Goal: Task Accomplishment & Management: Complete application form

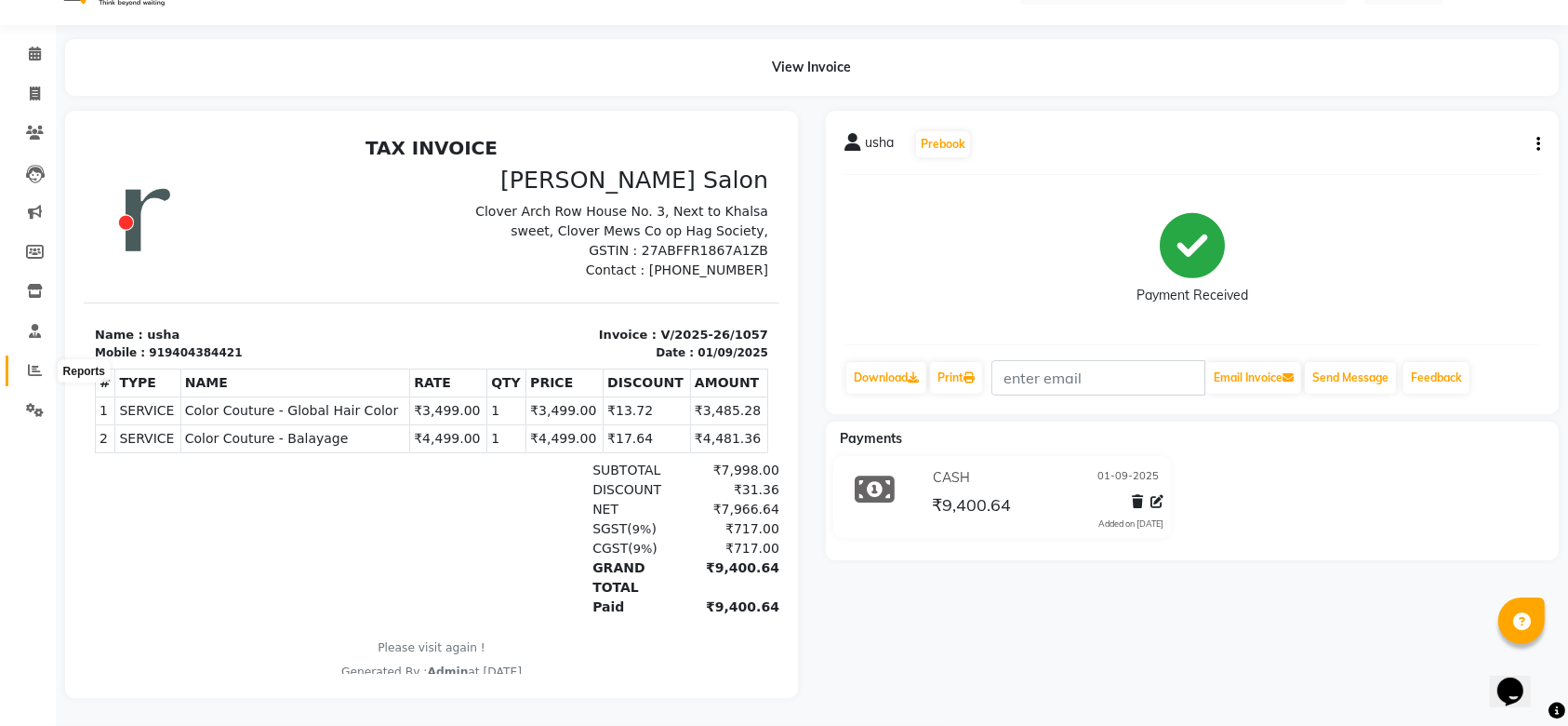
click at [32, 364] on icon at bounding box center [34, 369] width 14 height 14
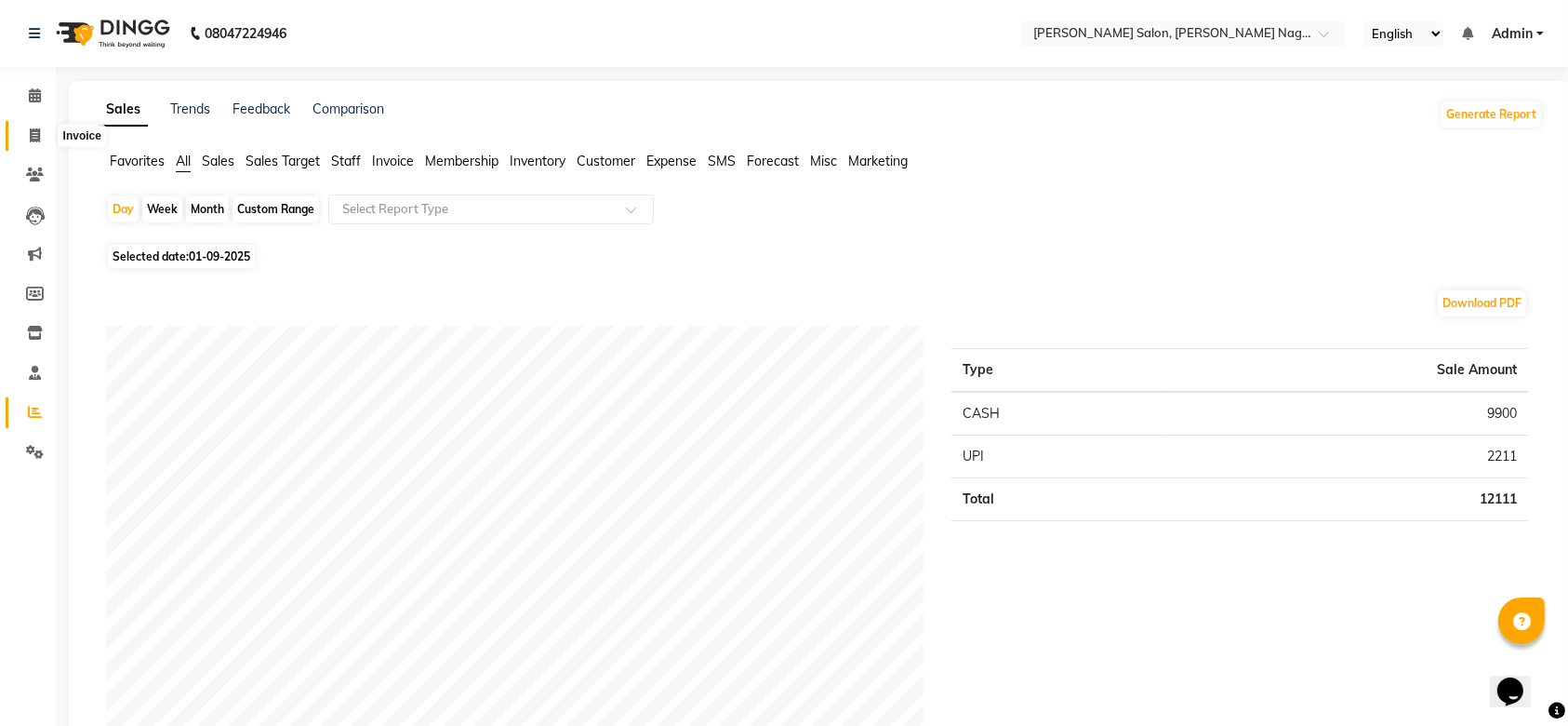
click at [36, 132] on icon at bounding box center [34, 135] width 10 height 14
select select "service"
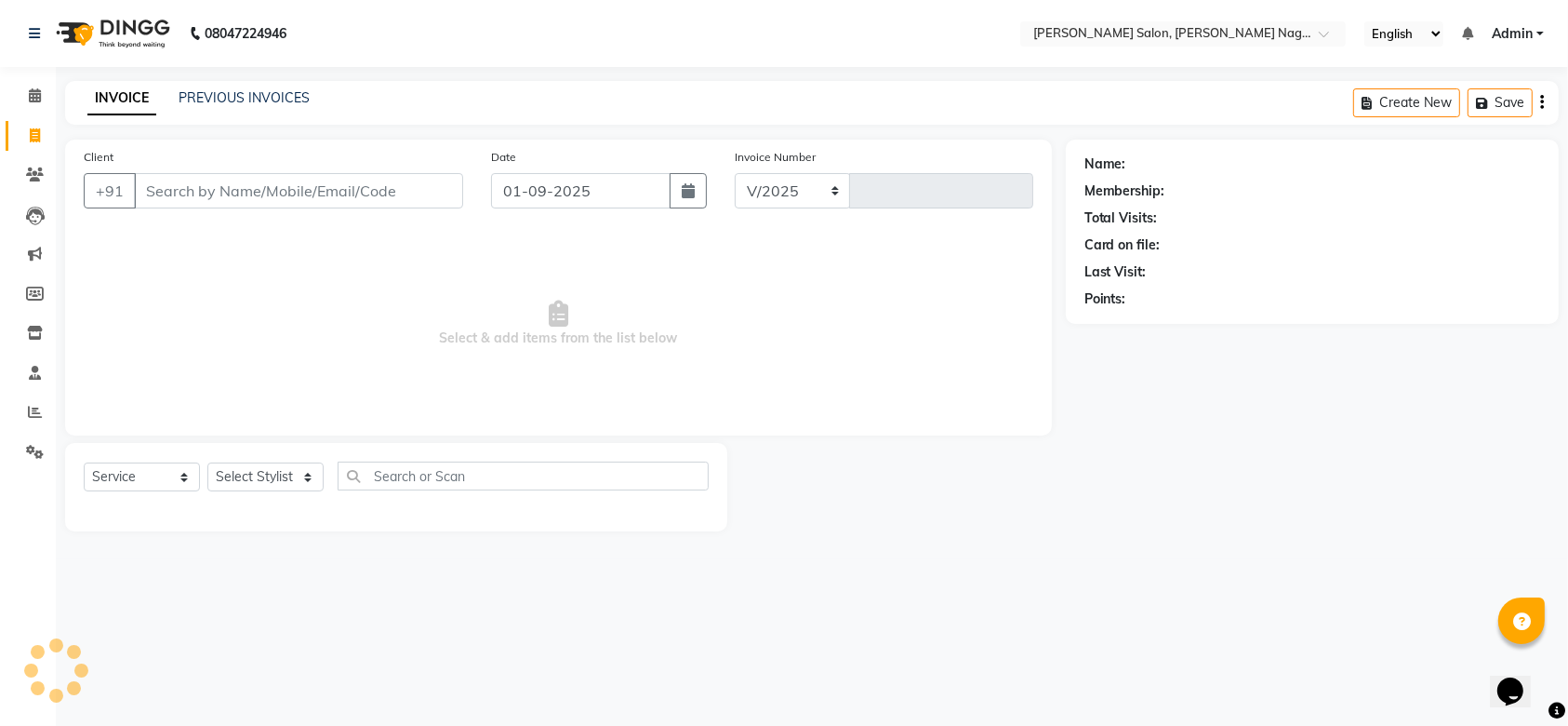
select select "6221"
type input "1058"
type input "7"
type input "9771423890"
click at [424, 194] on span "Add Client" at bounding box center [420, 191] width 73 height 19
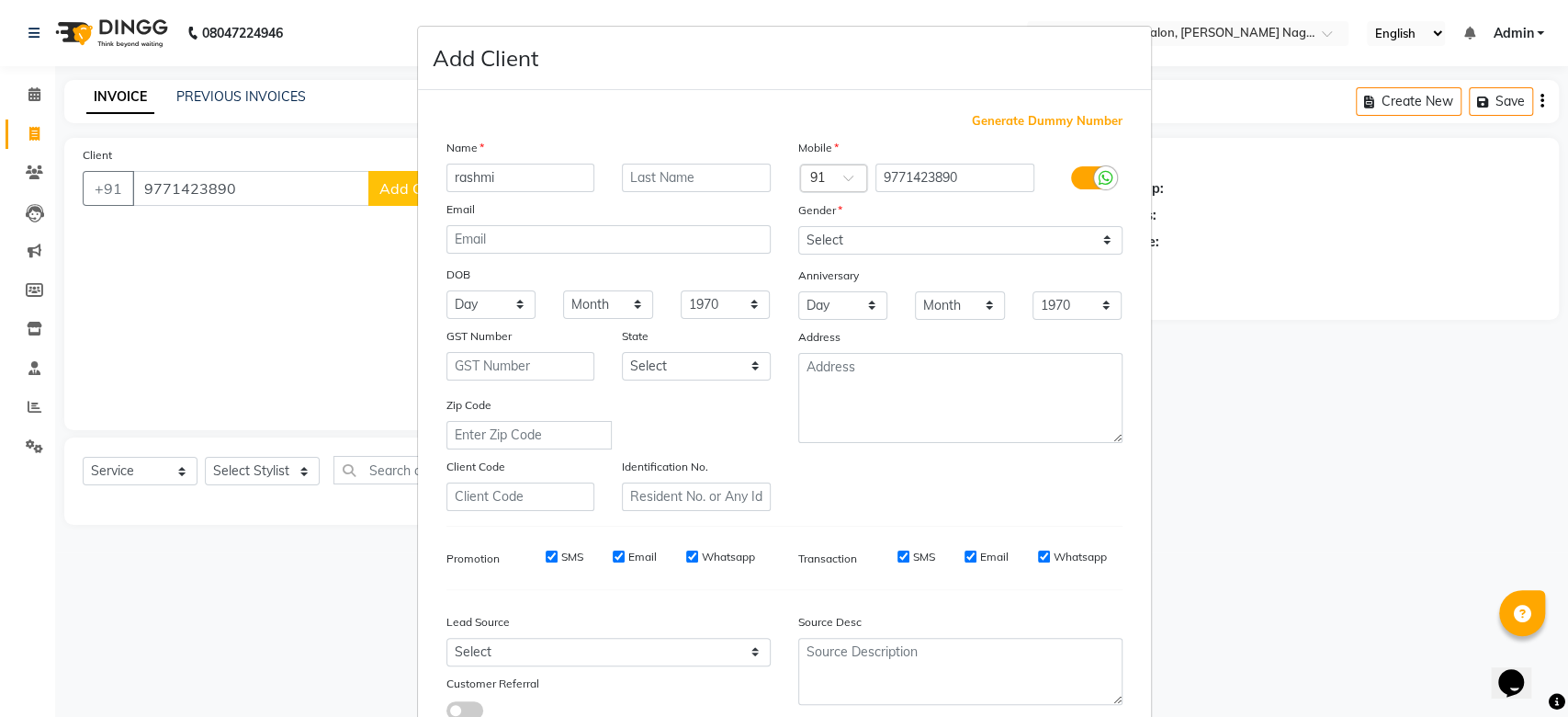
type input "rashmi"
drag, startPoint x: 419, startPoint y: 191, endPoint x: 336, endPoint y: 254, distance: 104.2
click at [336, 254] on ngb-modal-window "Add Client Generate Dummy Number Name rashmi Email DOB Day 01 02 03 04 05 06 07…" at bounding box center [784, 358] width 1568 height 717
click at [684, 175] on input "text" at bounding box center [696, 177] width 149 height 28
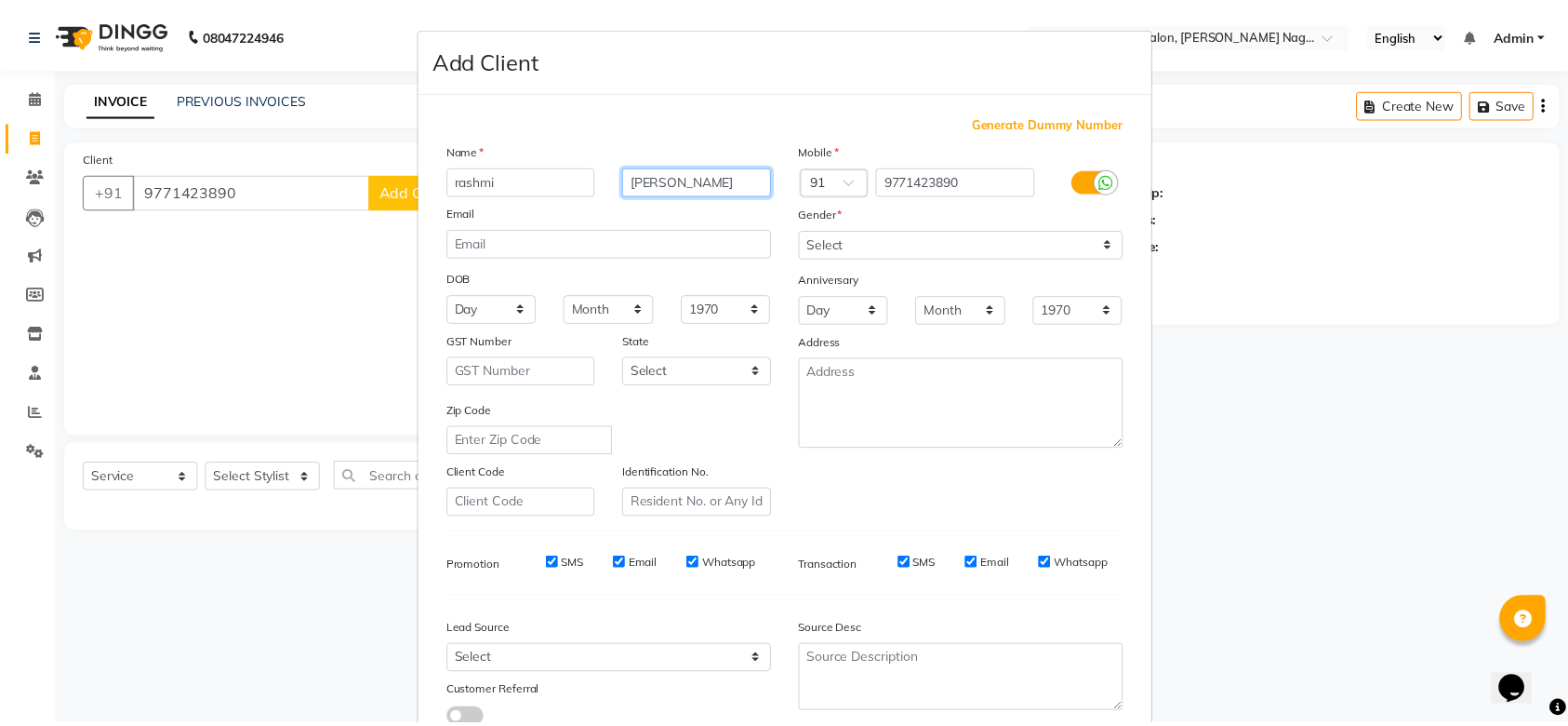
scroll to position [128, 0]
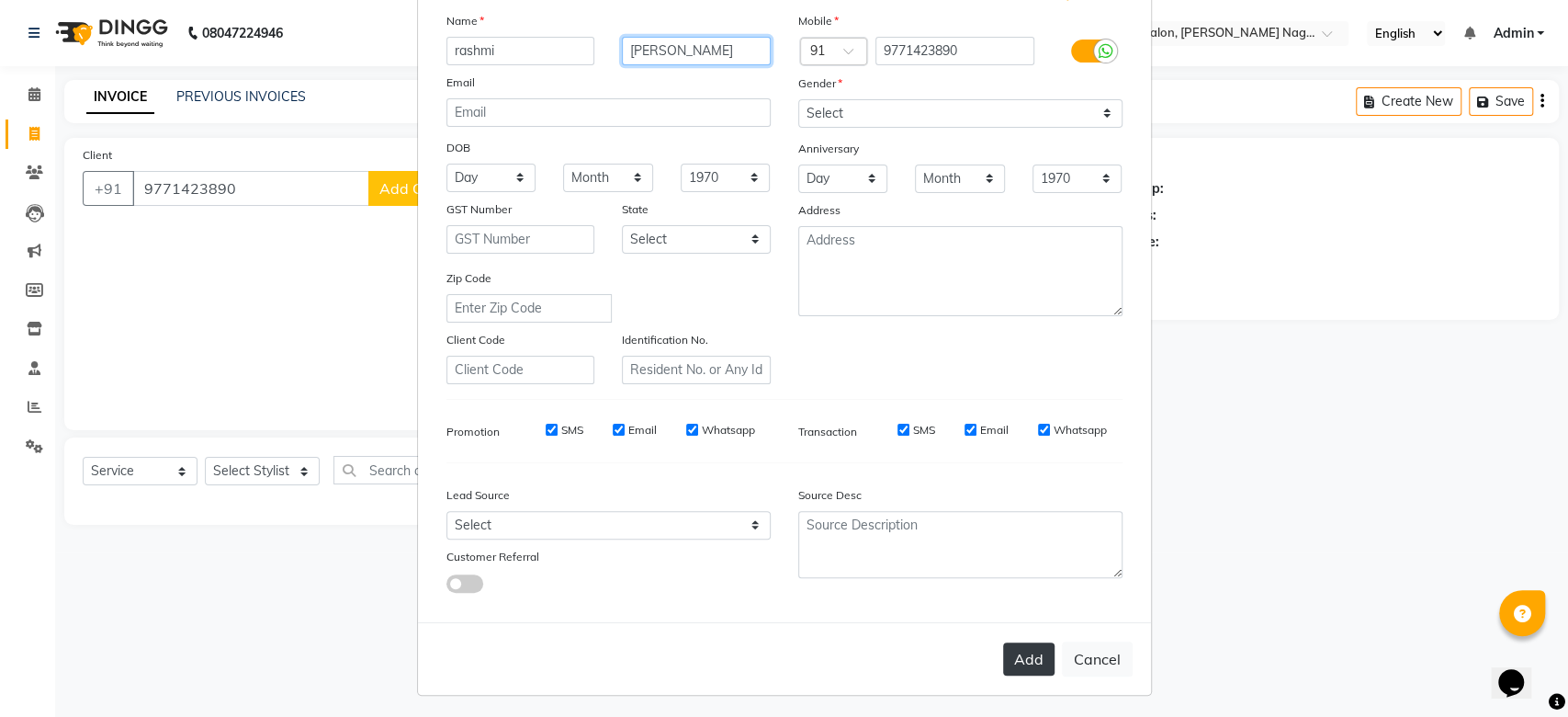
type input "[PERSON_NAME]"
click at [1008, 665] on button "Add" at bounding box center [1028, 658] width 52 height 33
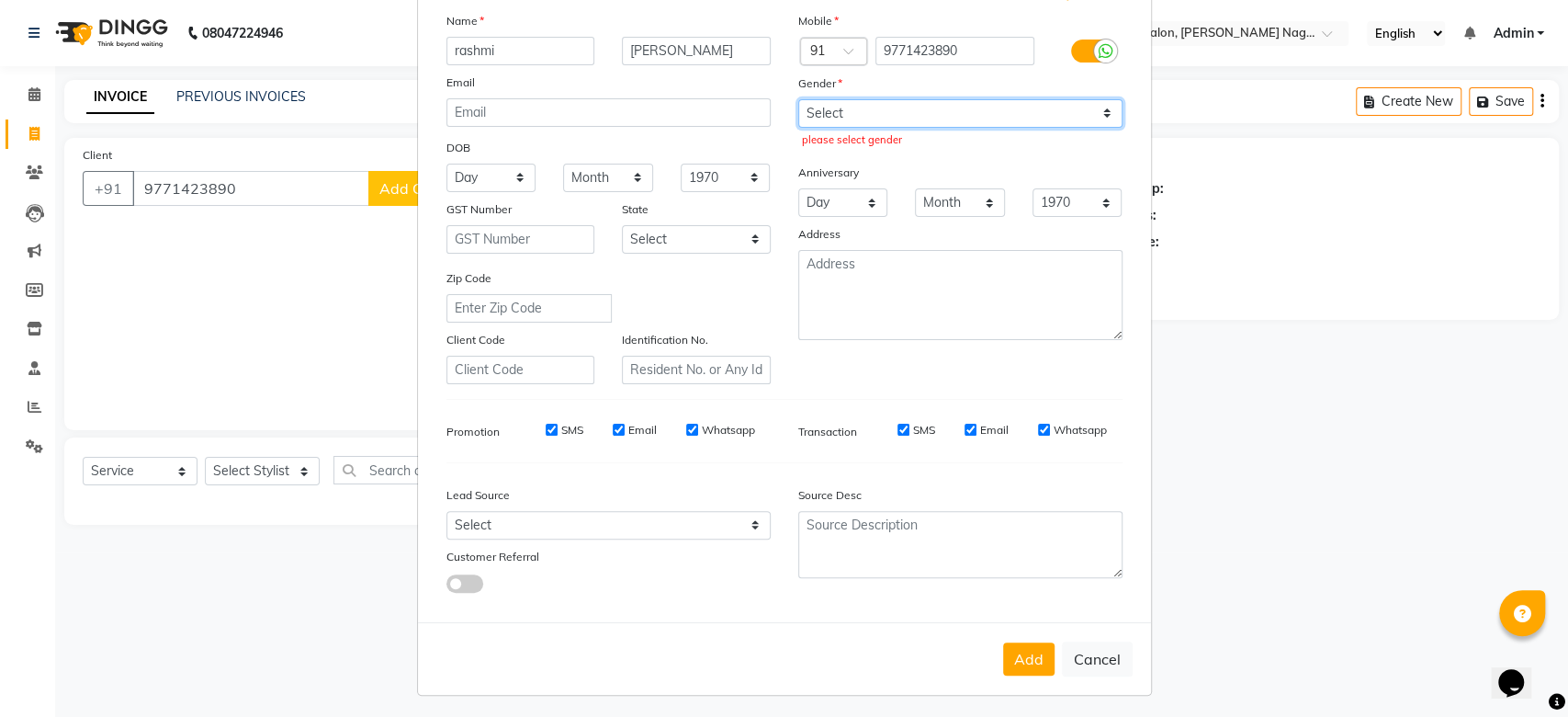
click at [1019, 110] on select "Select [DEMOGRAPHIC_DATA] [DEMOGRAPHIC_DATA] Other Prefer Not To Say" at bounding box center [961, 113] width 324 height 28
select select "[DEMOGRAPHIC_DATA]"
click at [799, 99] on select "Select [DEMOGRAPHIC_DATA] [DEMOGRAPHIC_DATA] Other Prefer Not To Say" at bounding box center [961, 113] width 324 height 28
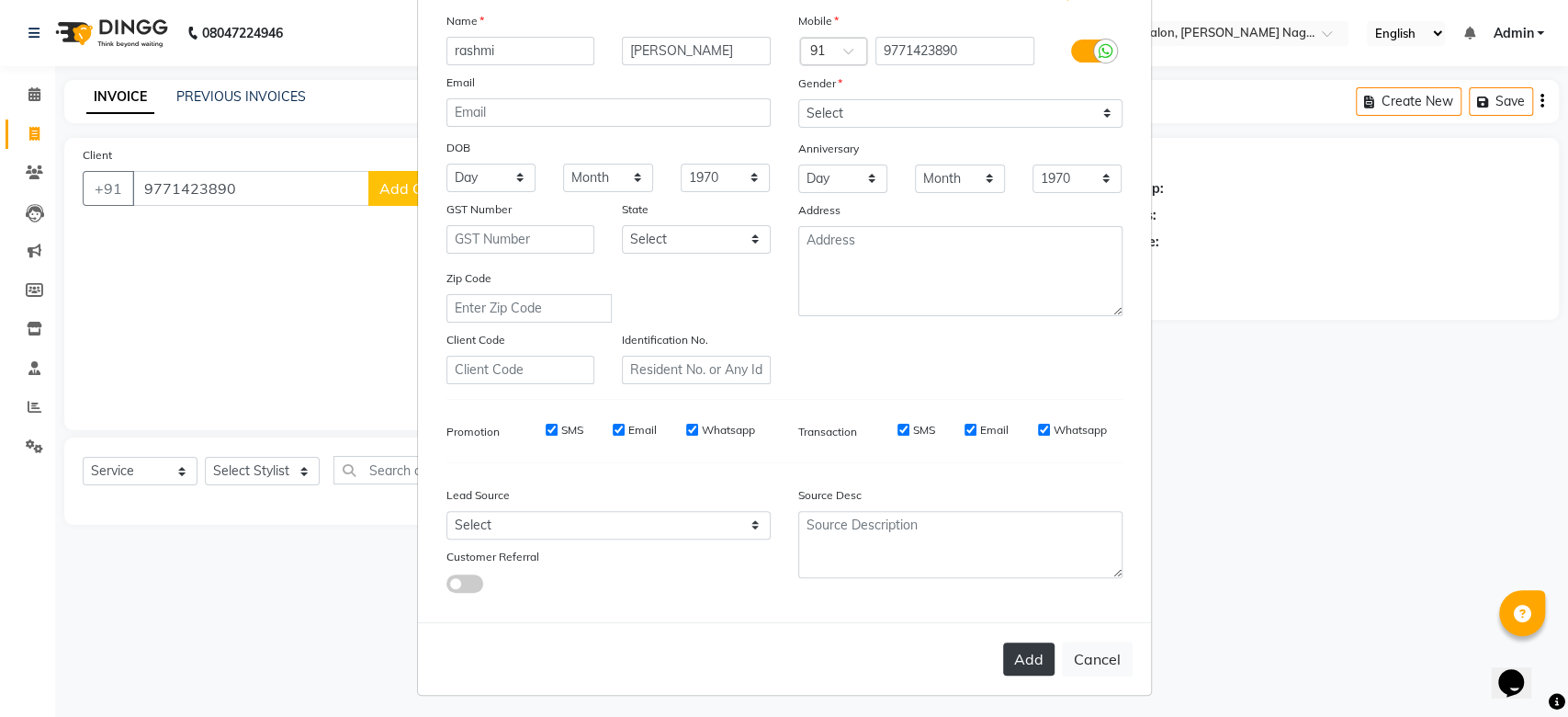
click at [1029, 669] on button "Add" at bounding box center [1028, 658] width 52 height 33
select select
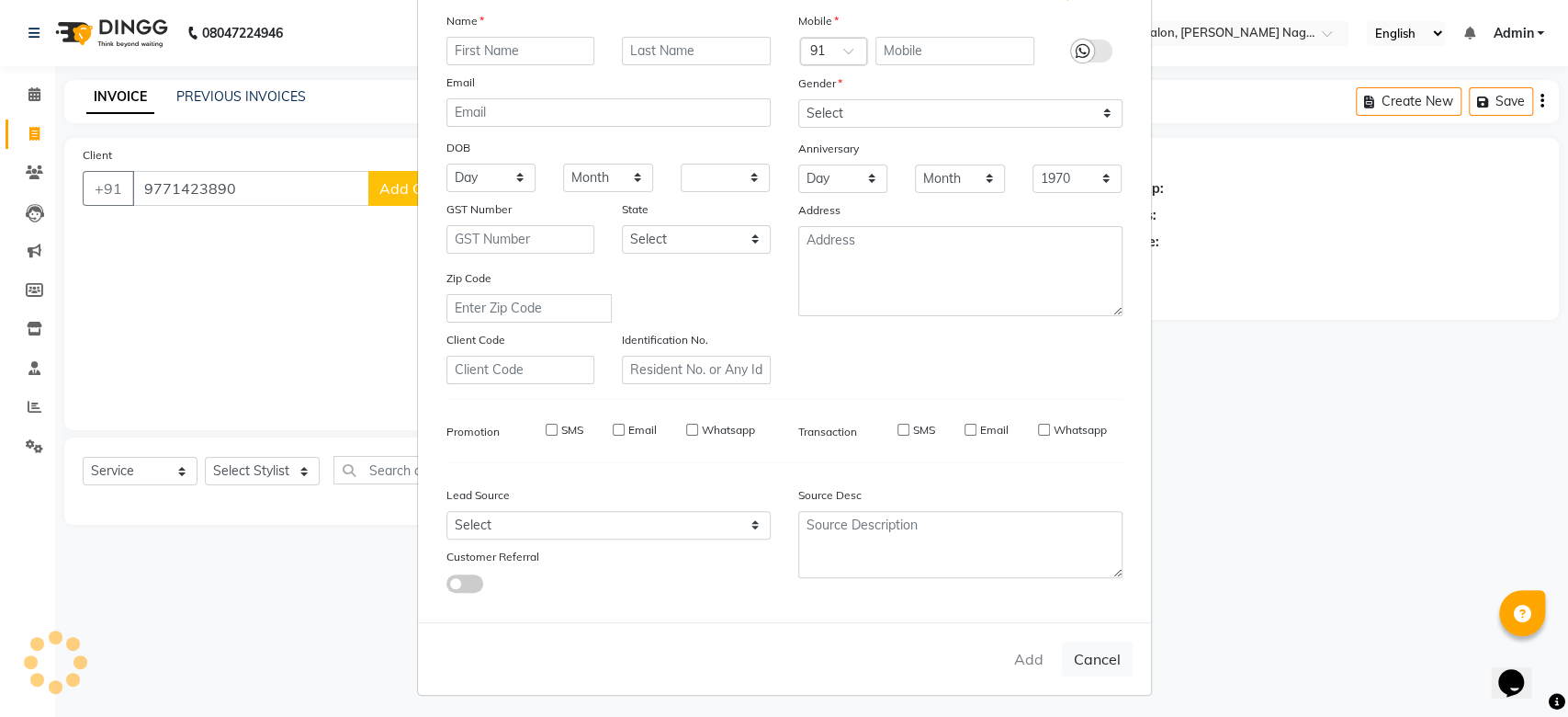
select select
checkbox input "false"
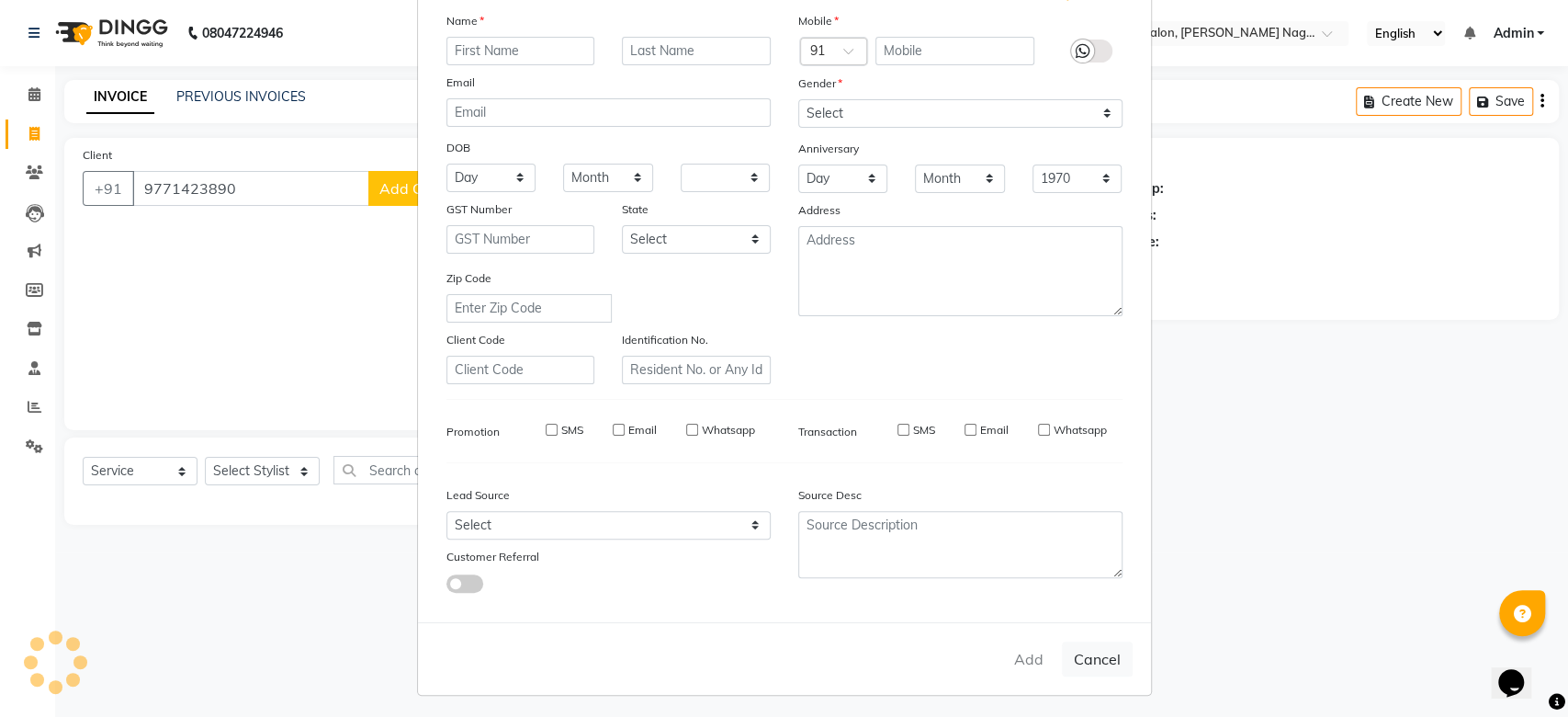
checkbox input "false"
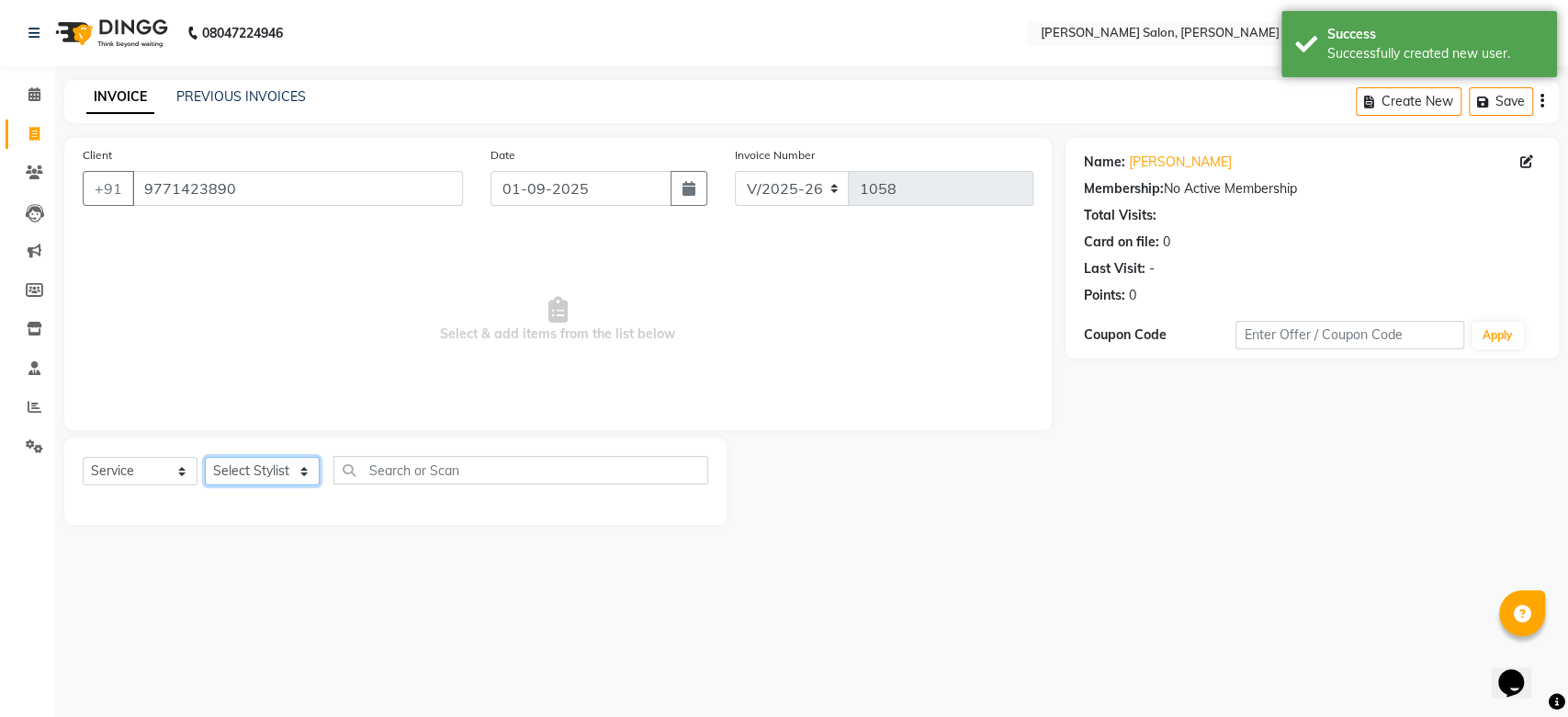
click at [248, 471] on select "Select Stylist [PERSON_NAME] lasika [PERSON_NAME] mam [PERSON_NAME] [PERSON_NAM…" at bounding box center [262, 471] width 115 height 28
select select "83987"
click at [205, 456] on select "Select Stylist [PERSON_NAME] lasika [PERSON_NAME] mam [PERSON_NAME] [PERSON_NAM…" at bounding box center [262, 471] width 115 height 28
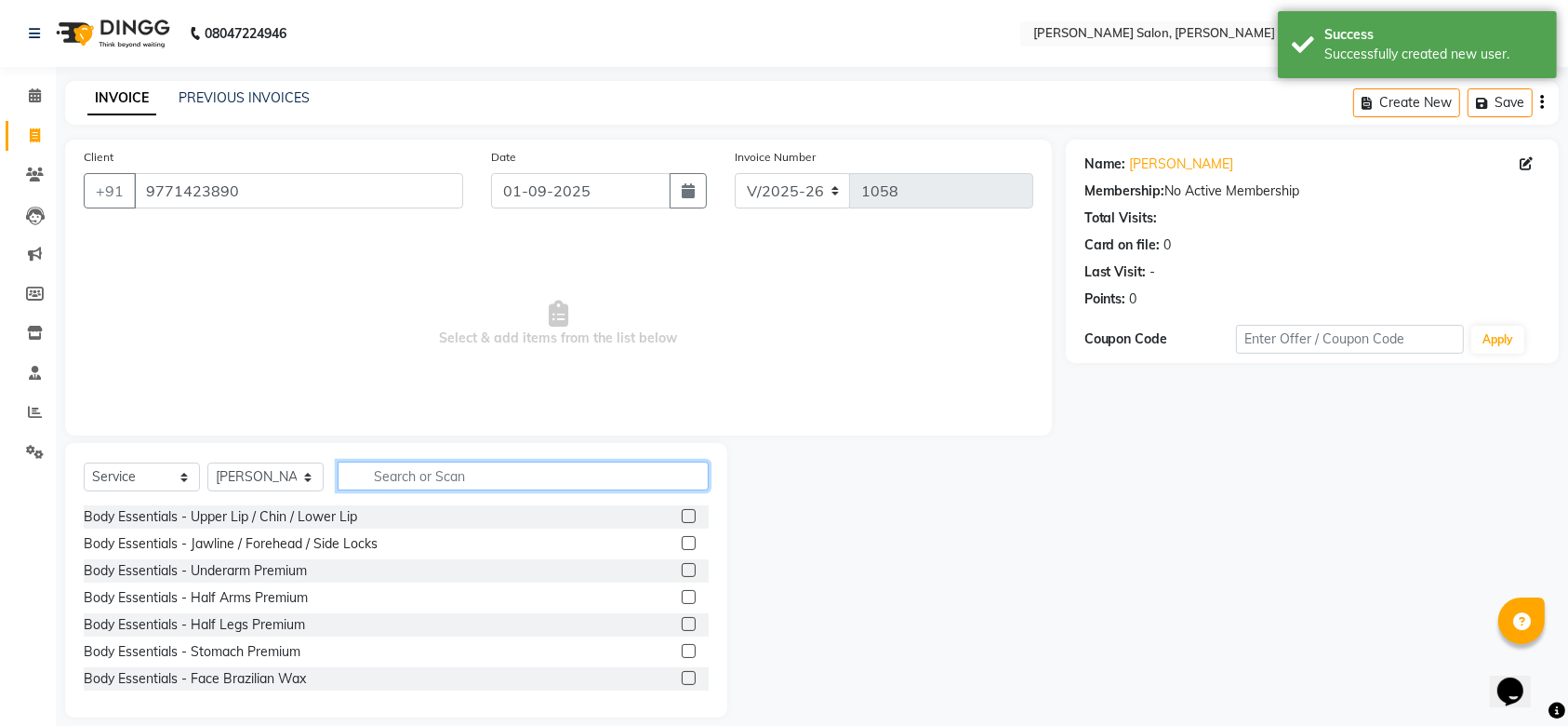
click at [479, 466] on input "text" at bounding box center [523, 475] width 371 height 28
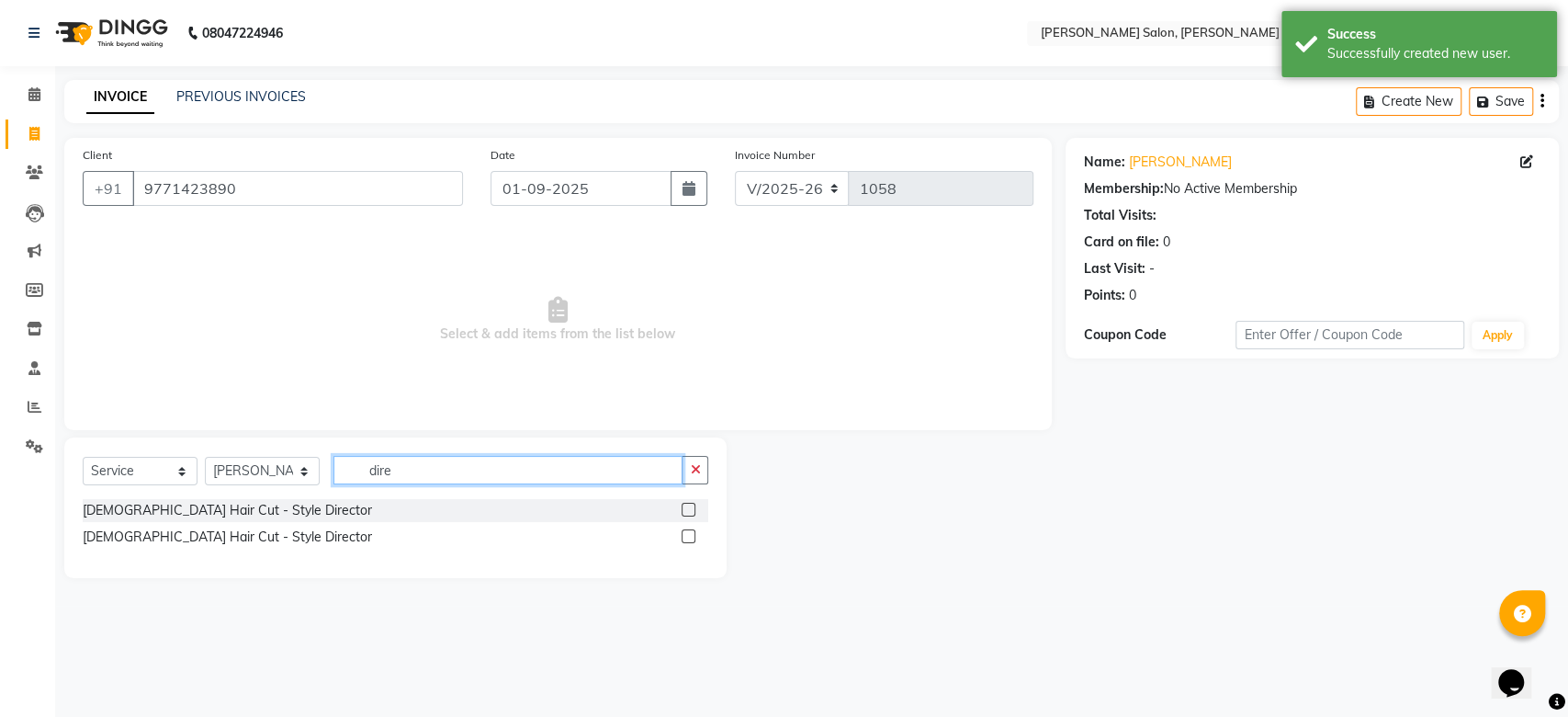
type input "dire"
click at [683, 510] on label at bounding box center [688, 509] width 14 height 14
click at [683, 510] on input "checkbox" at bounding box center [687, 510] width 12 height 12
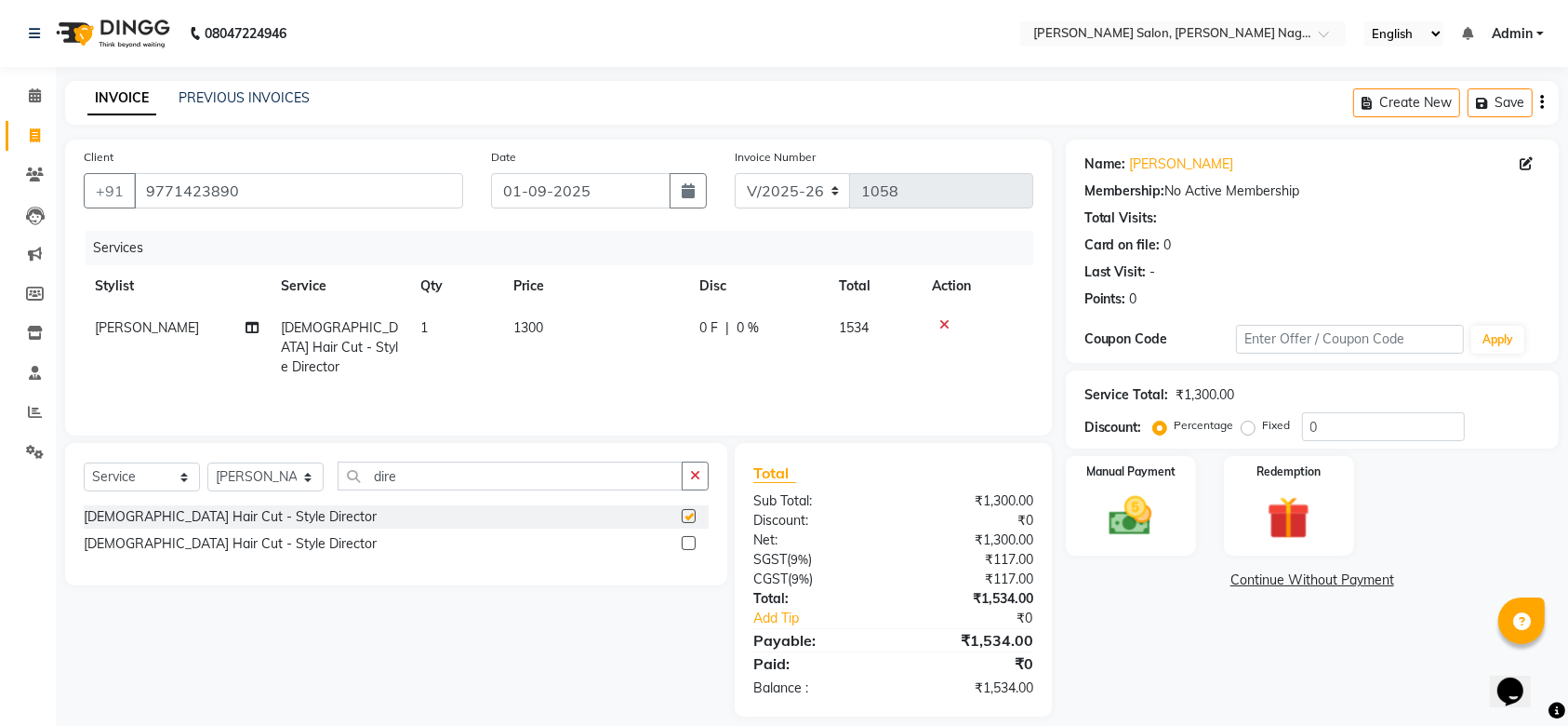
checkbox input "false"
click at [1127, 499] on img at bounding box center [1131, 516] width 72 height 51
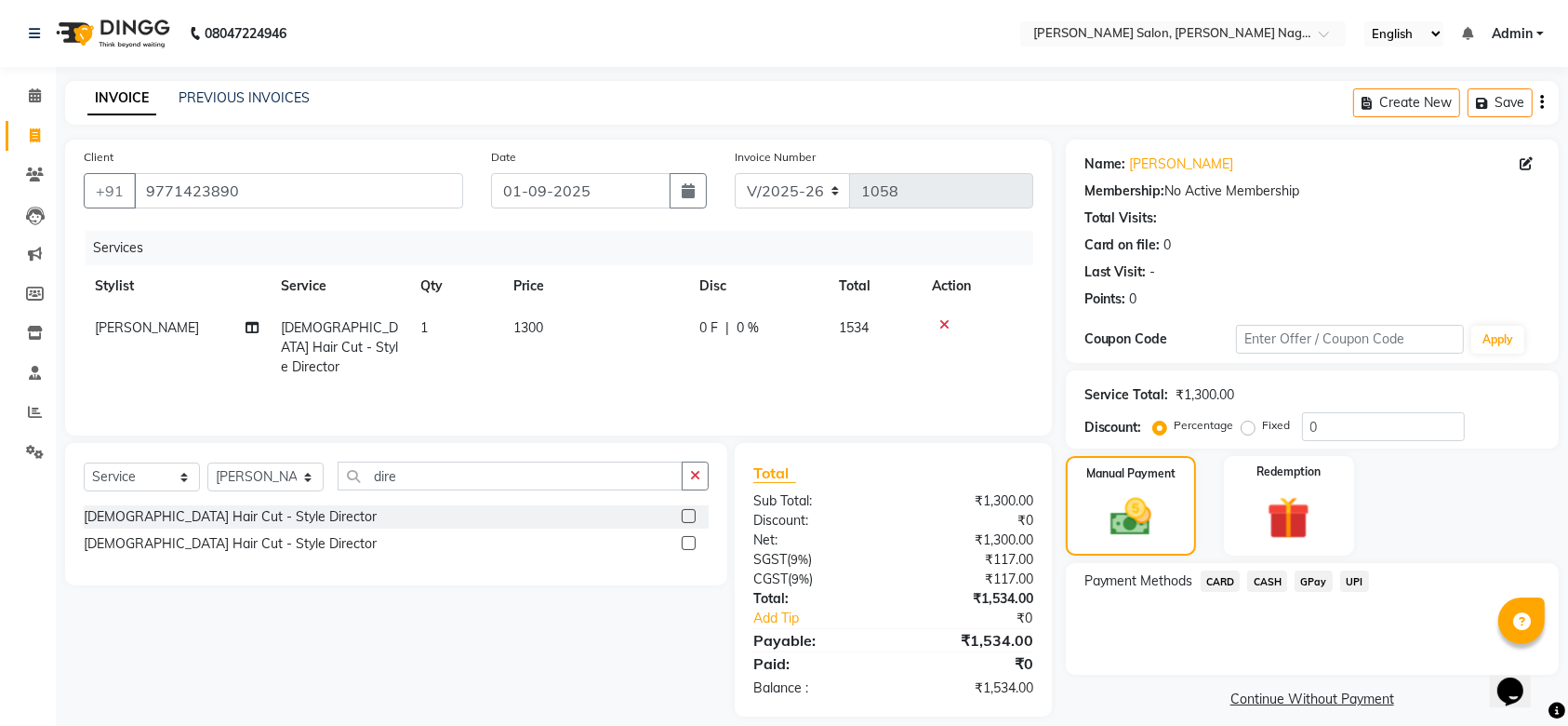
click at [1347, 577] on span "UPI" at bounding box center [1354, 581] width 28 height 22
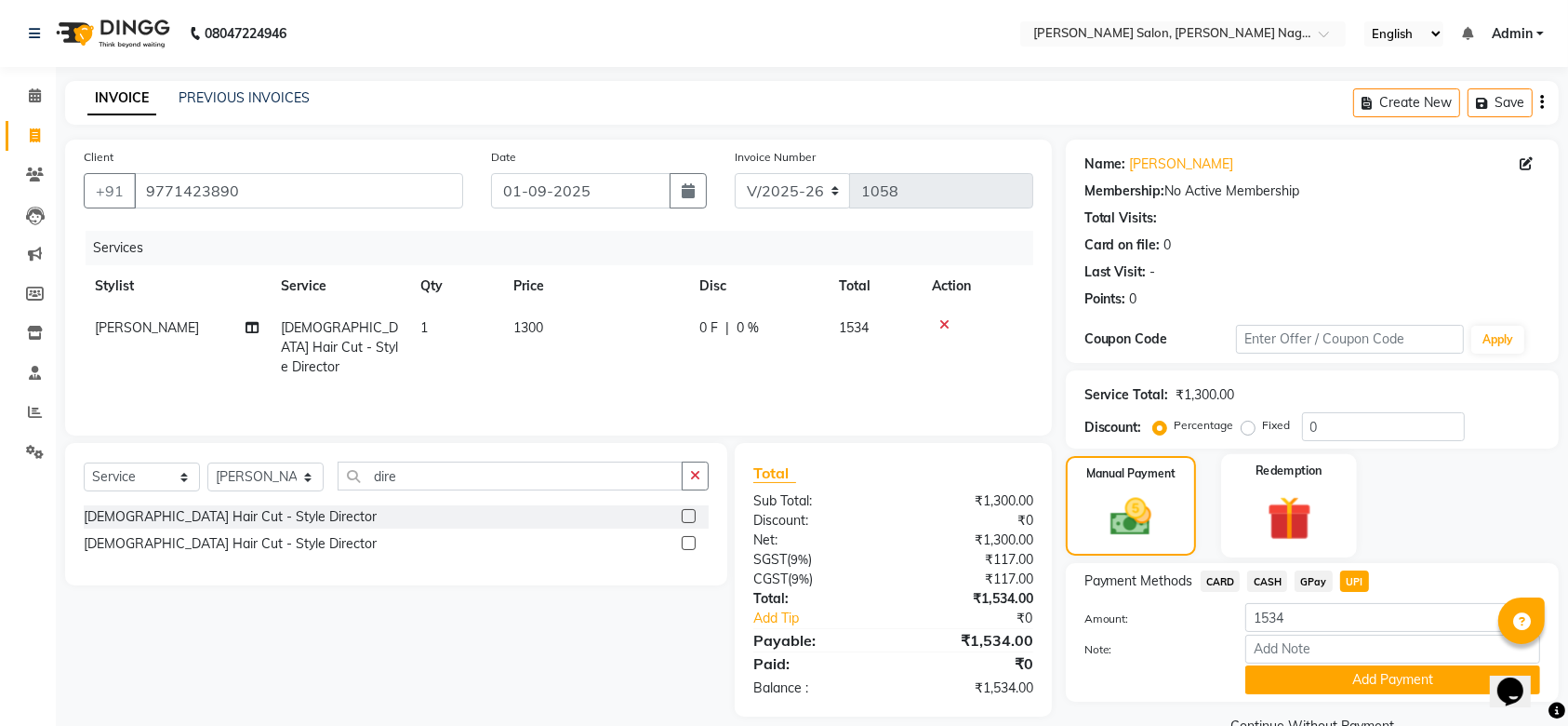
scroll to position [41, 0]
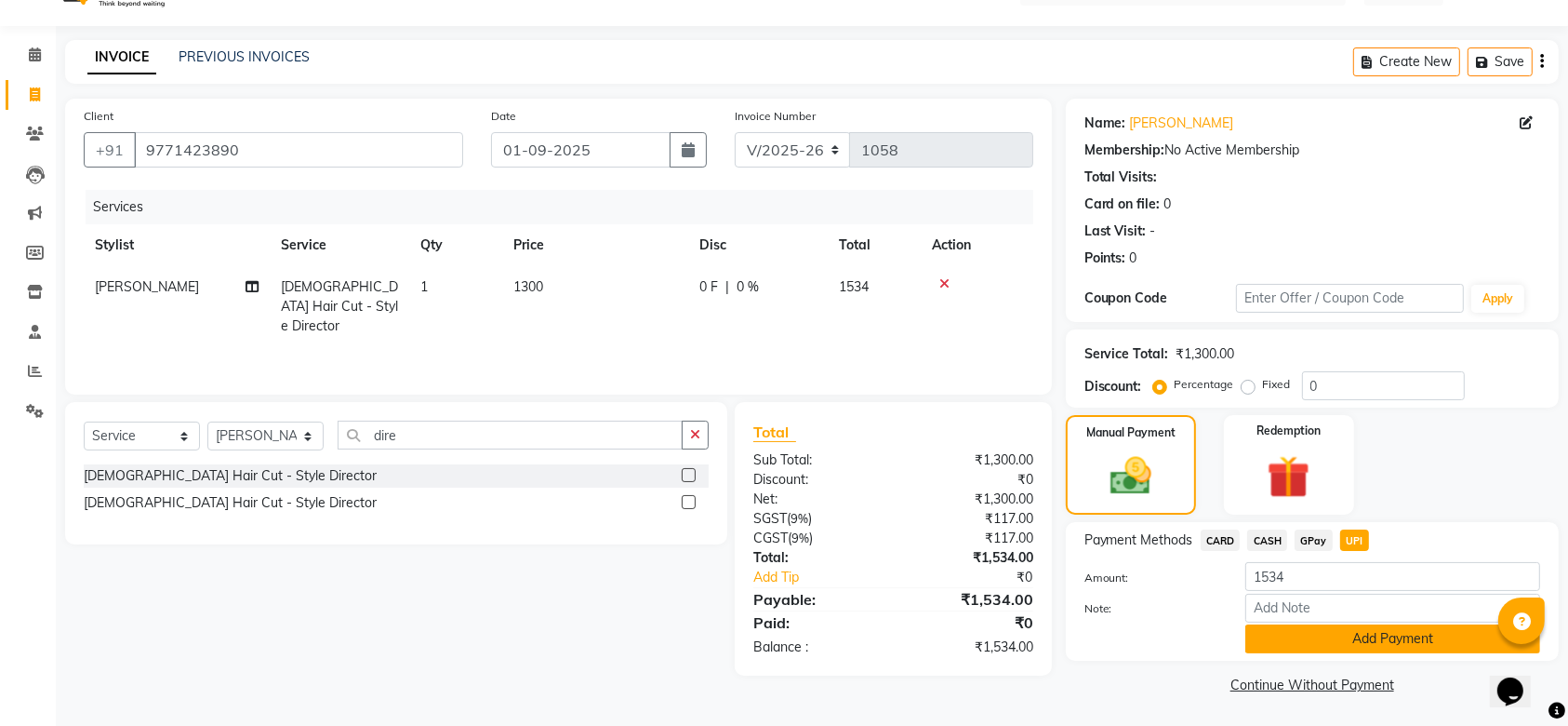
click at [1367, 639] on button "Add Payment" at bounding box center [1392, 639] width 295 height 28
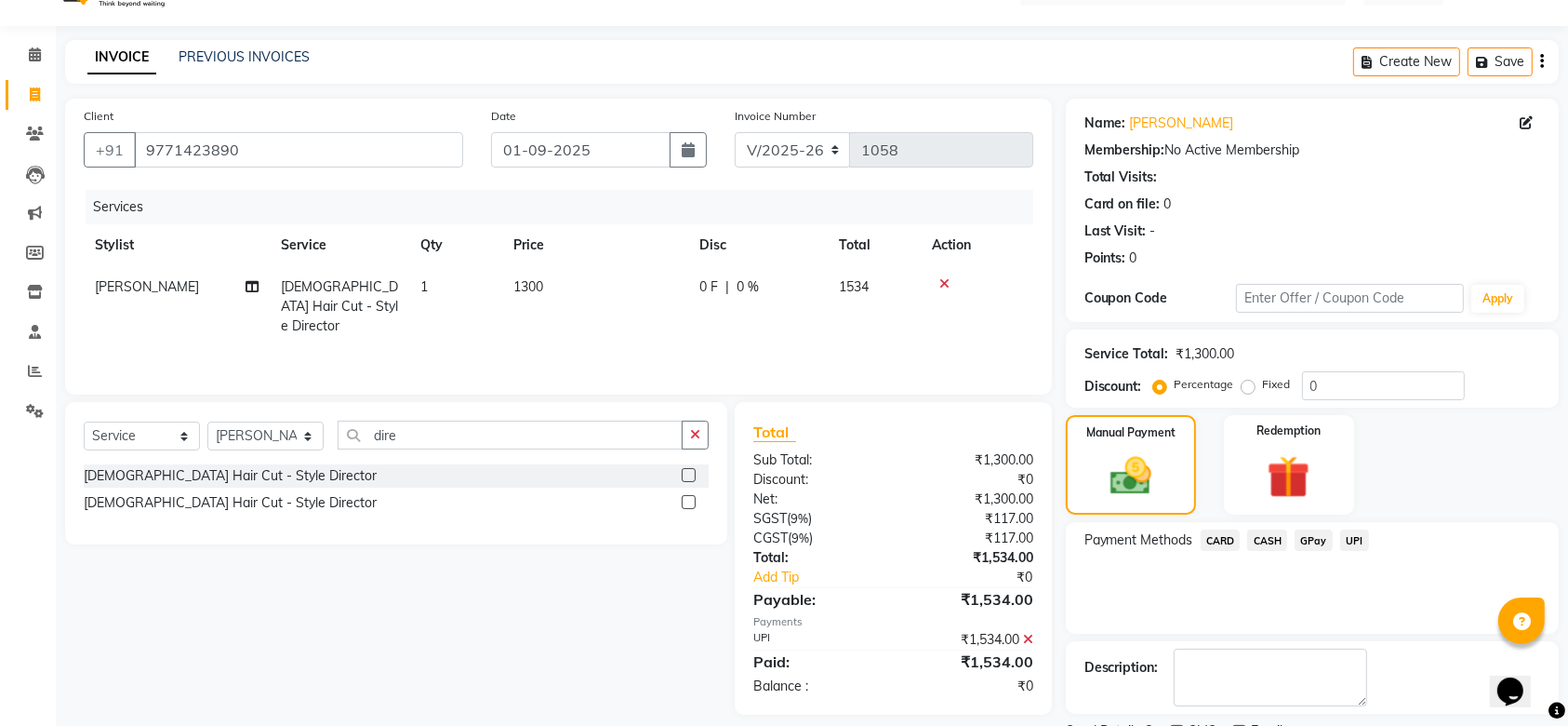
scroll to position [119, 0]
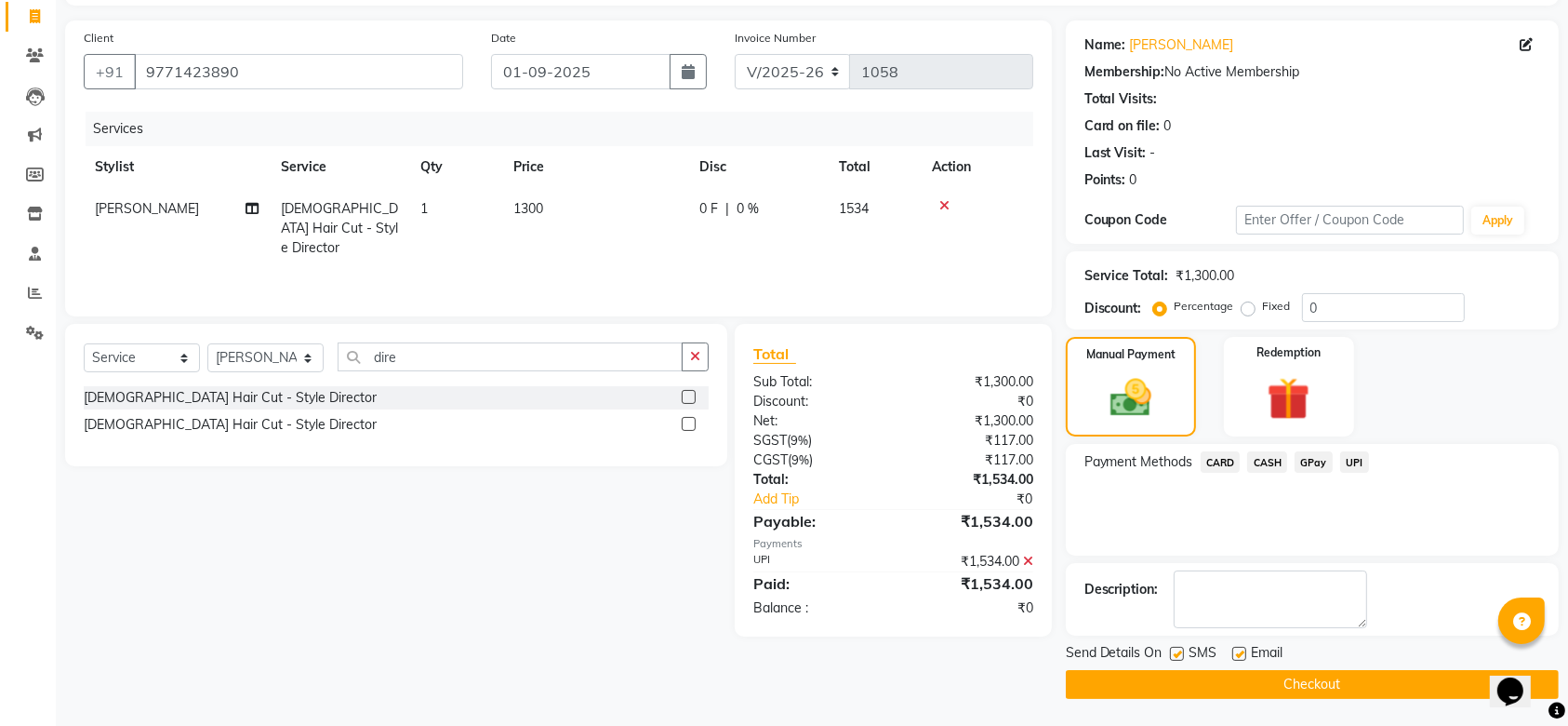
click at [1361, 673] on button "Checkout" at bounding box center [1311, 684] width 492 height 28
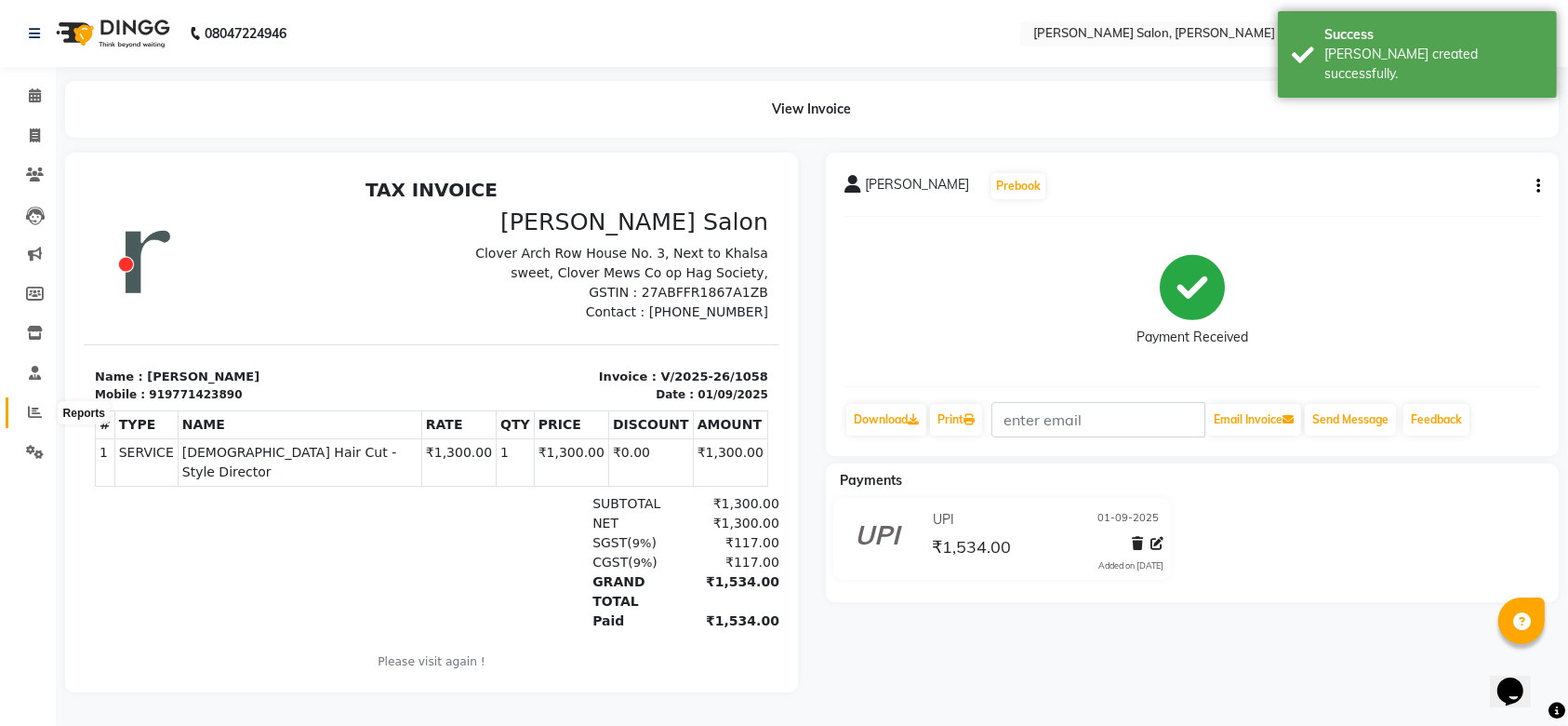
click at [28, 409] on icon at bounding box center [34, 411] width 14 height 14
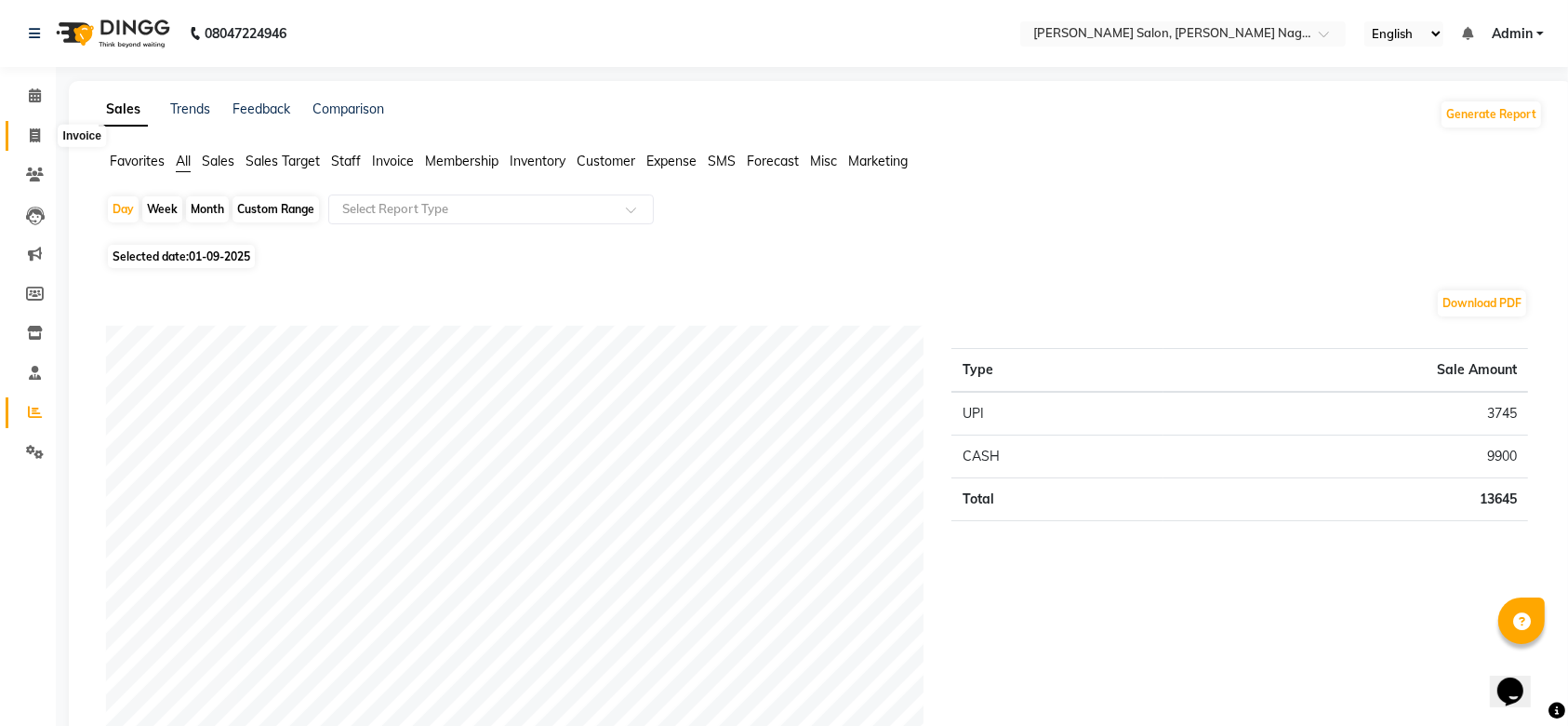
click at [30, 126] on span at bounding box center [35, 136] width 32 height 22
select select "service"
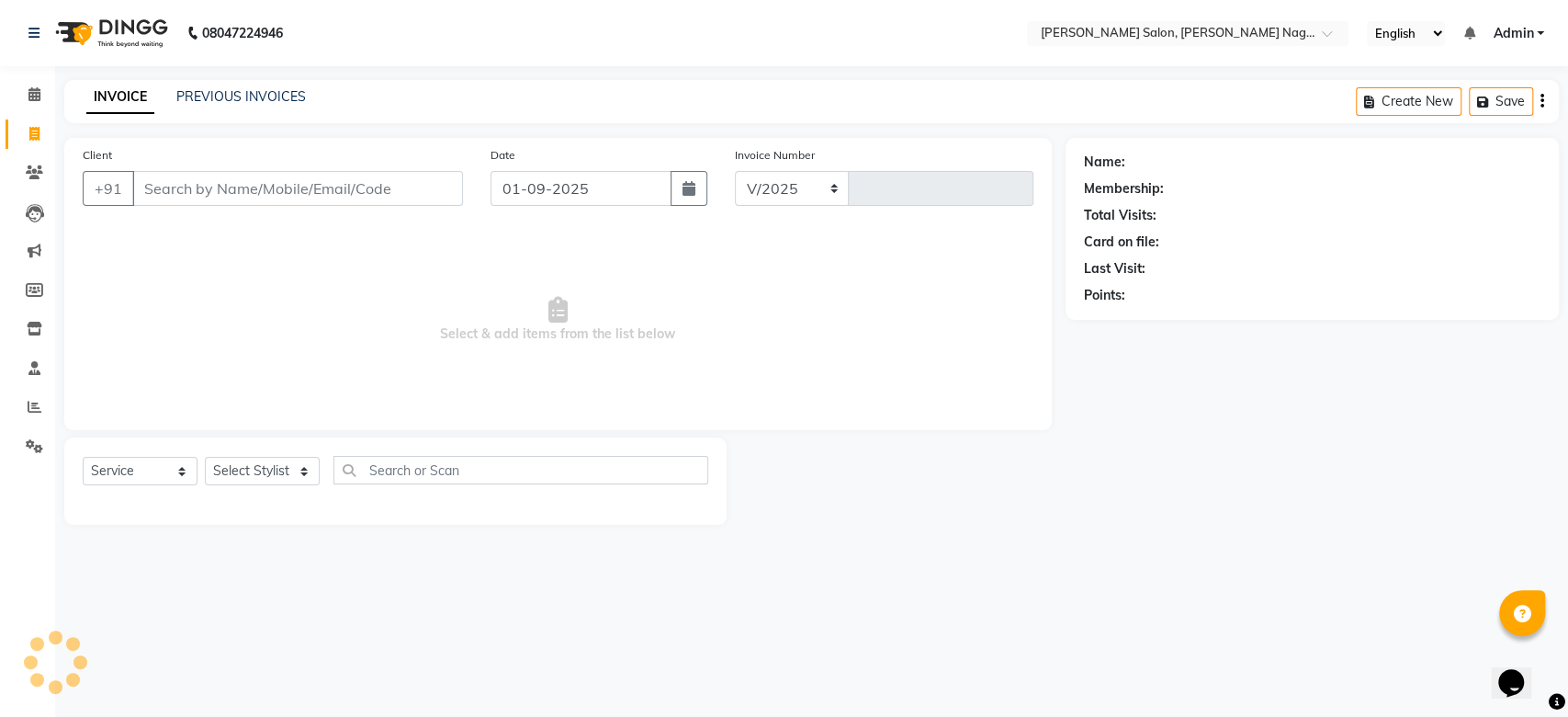
select select "6221"
type input "1059"
click at [236, 96] on link "PREVIOUS INVOICES" at bounding box center [241, 97] width 129 height 17
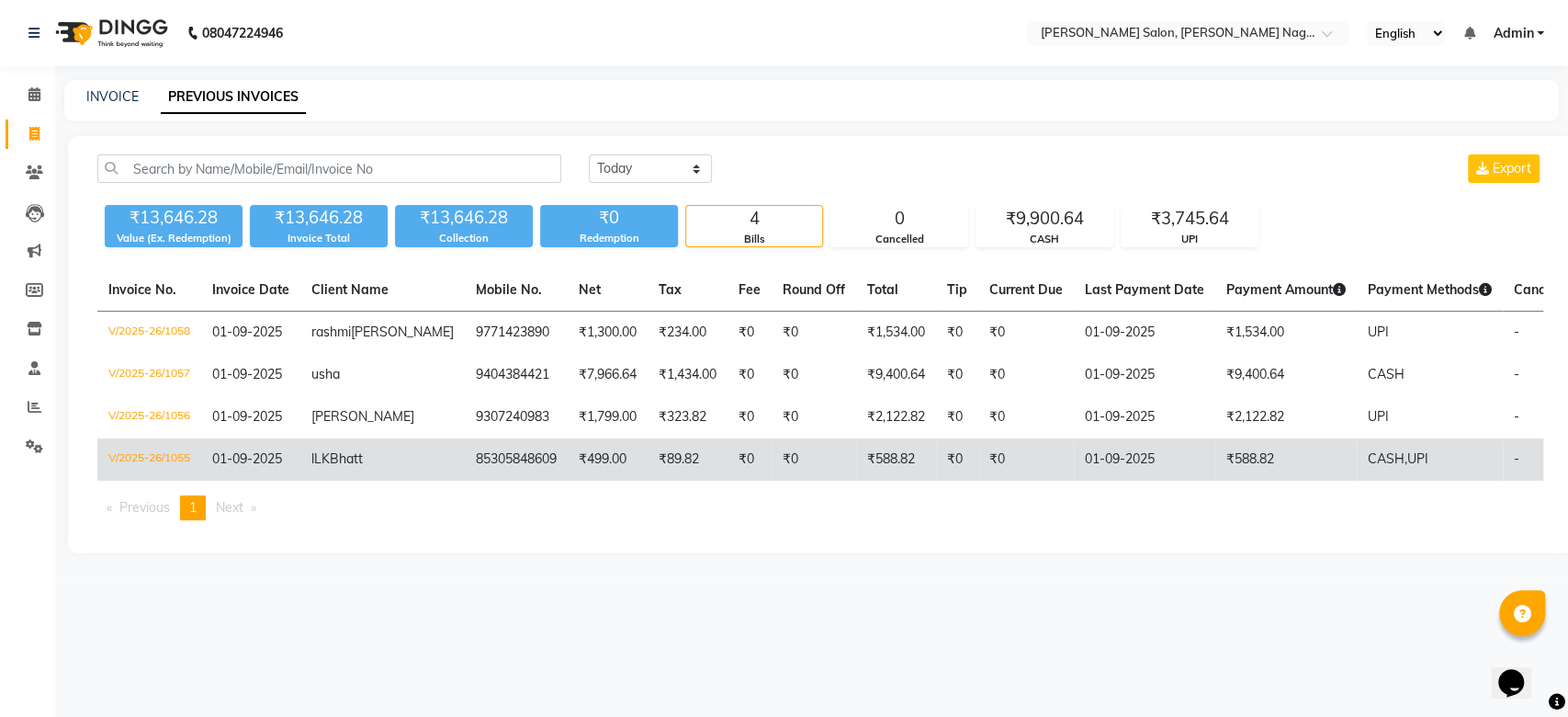
click at [775, 481] on td "₹0" at bounding box center [814, 459] width 84 height 42
